Goal: Transaction & Acquisition: Purchase product/service

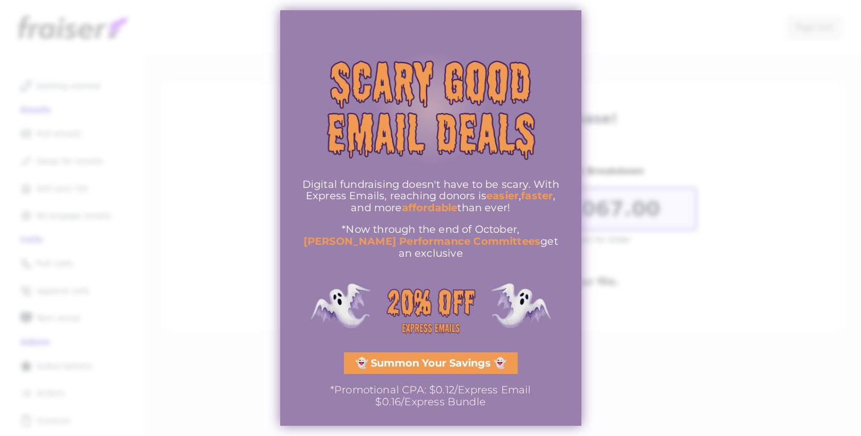
click at [694, 239] on div at bounding box center [430, 218] width 861 height 436
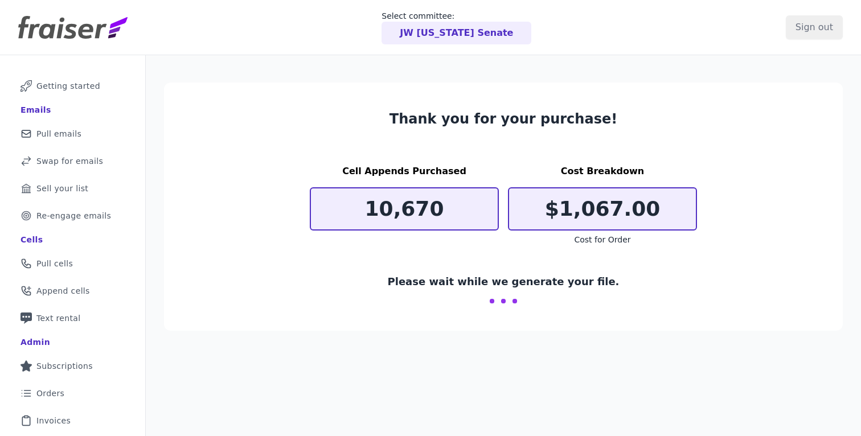
click at [450, 35] on p "JW Kentucky Senate" at bounding box center [456, 33] width 113 height 14
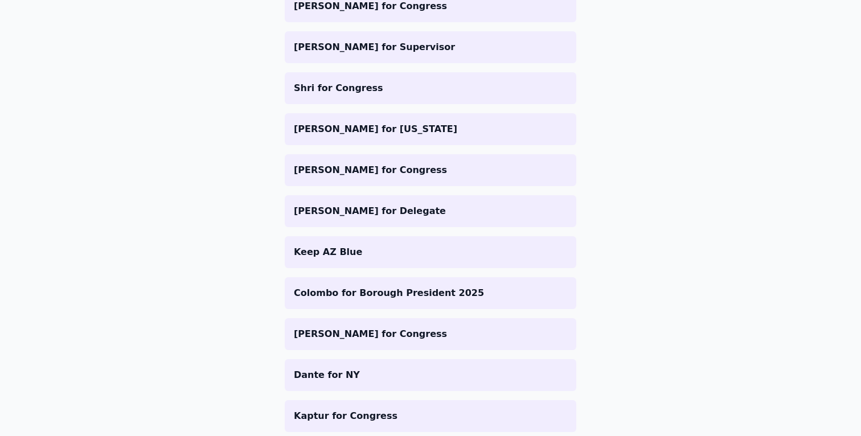
scroll to position [518, 0]
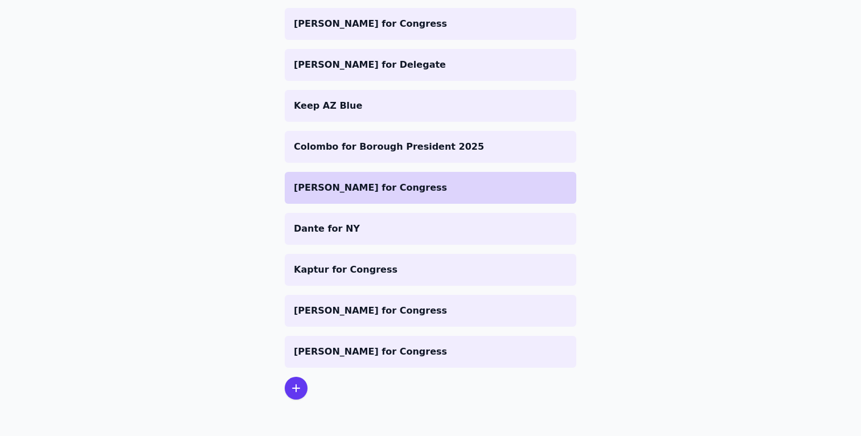
click at [381, 194] on p "[PERSON_NAME] for Congress" at bounding box center [430, 188] width 273 height 14
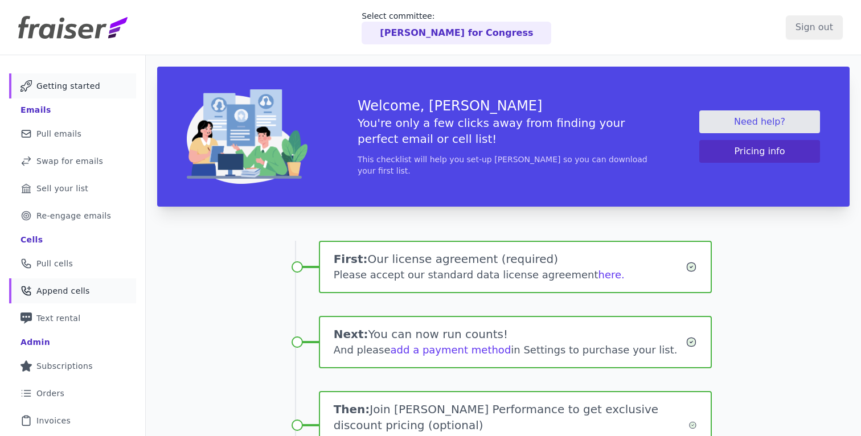
click at [66, 287] on span "Append cells" at bounding box center [63, 290] width 54 height 11
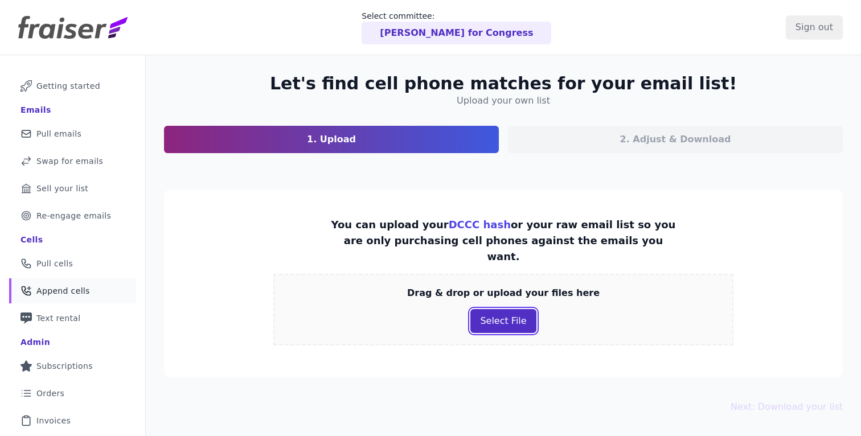
click at [492, 309] on button "Select File" at bounding box center [504, 321] width 66 height 24
click at [500, 309] on button "Select File" at bounding box center [504, 321] width 66 height 24
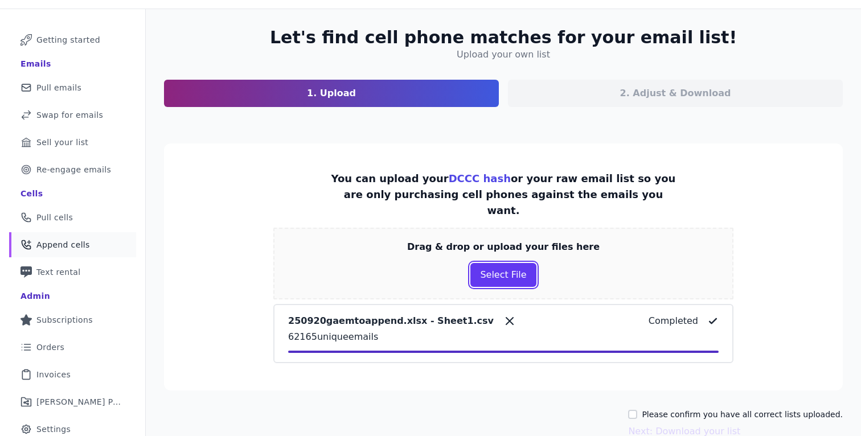
scroll to position [89, 0]
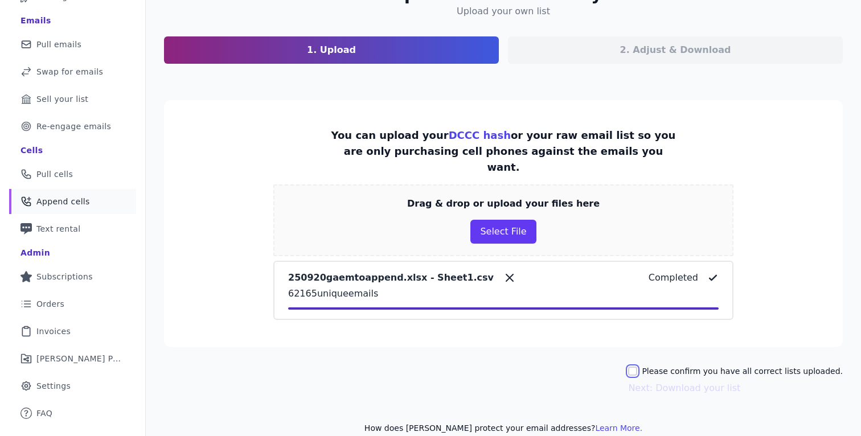
click at [637, 367] on input "Please confirm you have all correct lists uploaded." at bounding box center [632, 371] width 9 height 9
checkbox input "true"
click at [660, 382] on button "Next: Download your list" at bounding box center [684, 389] width 112 height 14
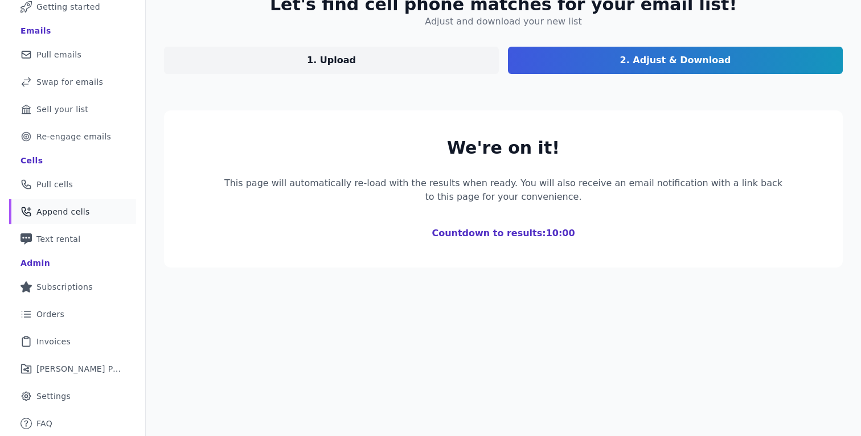
scroll to position [79, 0]
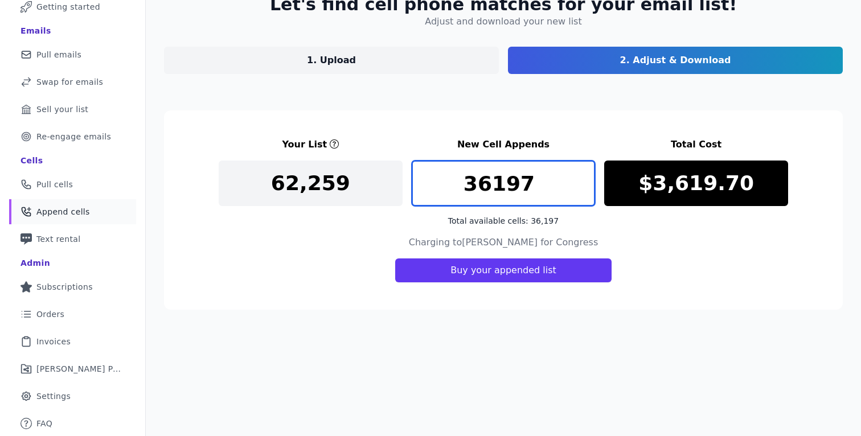
click at [484, 183] on input "36197" at bounding box center [504, 184] width 184 height 46
type input "25000"
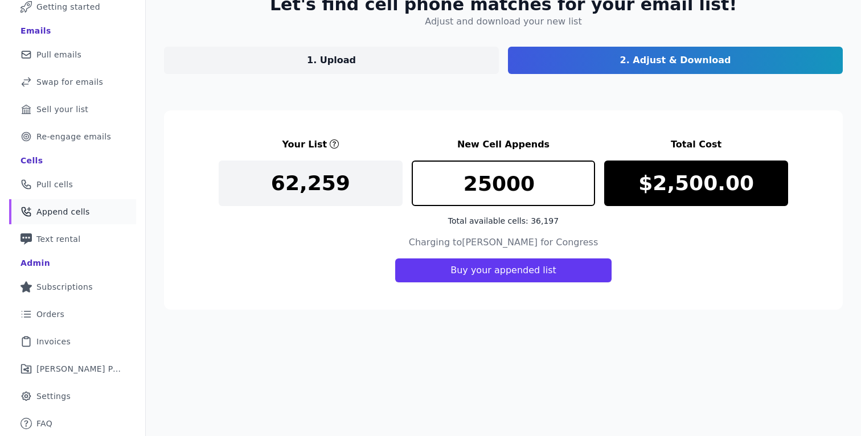
click at [680, 240] on div "Charging to Nellie Pou for Congress Buy your appended list" at bounding box center [504, 259] width 570 height 47
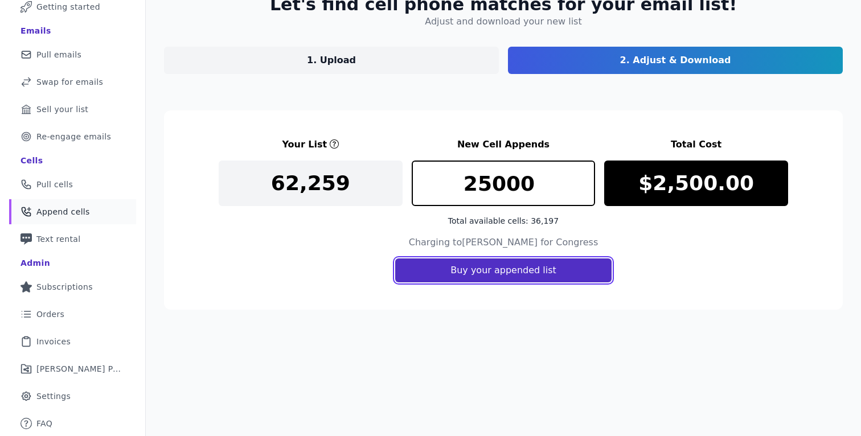
click at [511, 271] on button "Buy your appended list" at bounding box center [503, 271] width 216 height 24
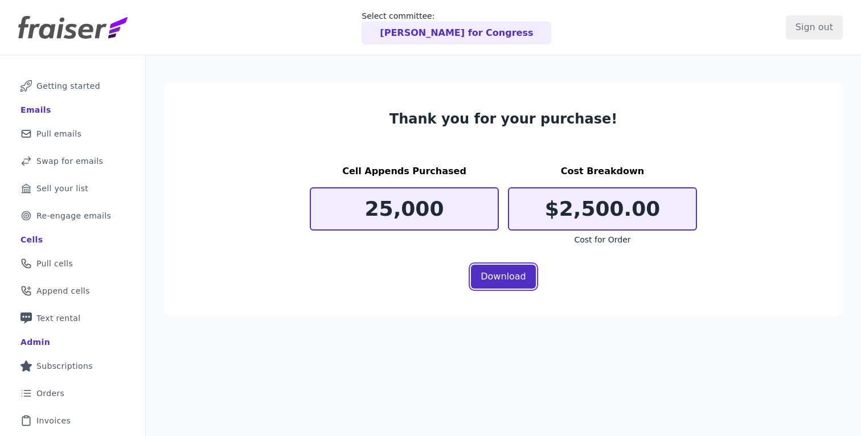
click at [513, 274] on link "Download" at bounding box center [503, 277] width 65 height 24
